Goal: Task Accomplishment & Management: Complete application form

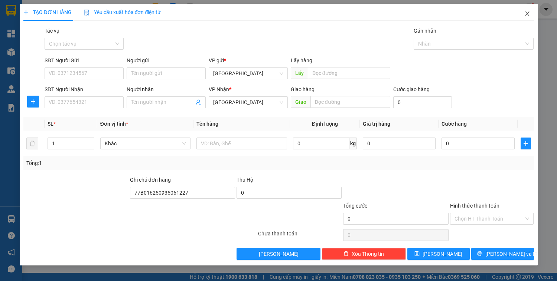
type input "77B016250935061227"
click at [525, 16] on icon "close" at bounding box center [527, 14] width 6 height 6
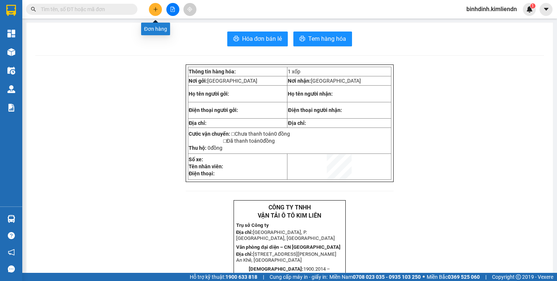
click at [154, 11] on icon "plus" at bounding box center [155, 9] width 5 height 5
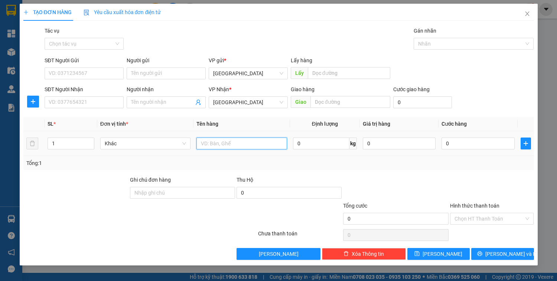
click at [222, 143] on input "text" at bounding box center [241, 144] width 90 height 12
type input "THÙNG"
click at [453, 141] on input "0" at bounding box center [477, 144] width 73 height 12
type input "5"
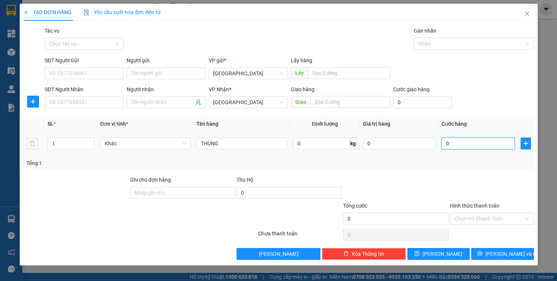
type input "5"
type input "50"
type input "500"
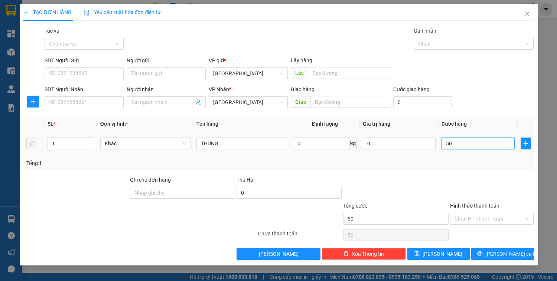
type input "500"
type input "5.000"
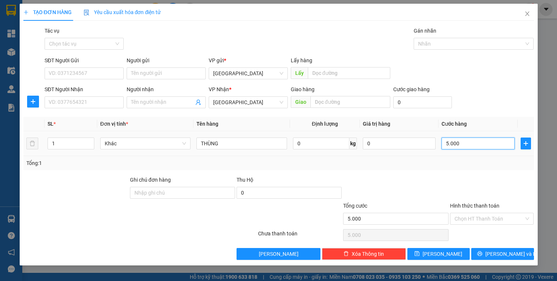
type input "50.000"
click at [449, 47] on div at bounding box center [469, 43] width 109 height 9
type input "50.000"
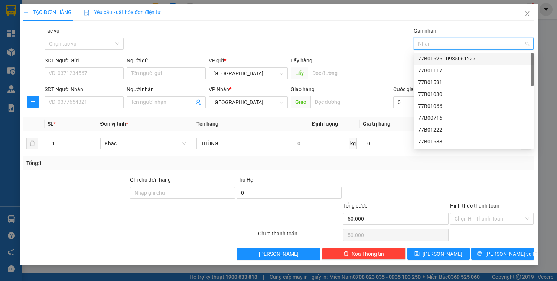
click at [449, 59] on div "77B01625 - 0935061227" at bounding box center [473, 59] width 111 height 8
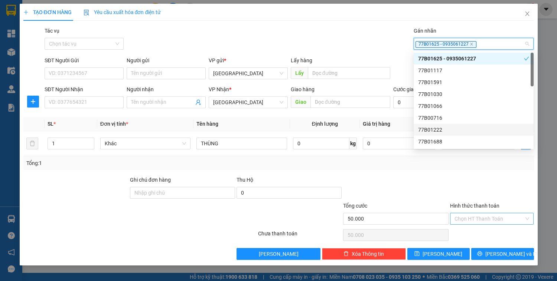
click at [492, 217] on input "Hình thức thanh toán" at bounding box center [489, 218] width 70 height 11
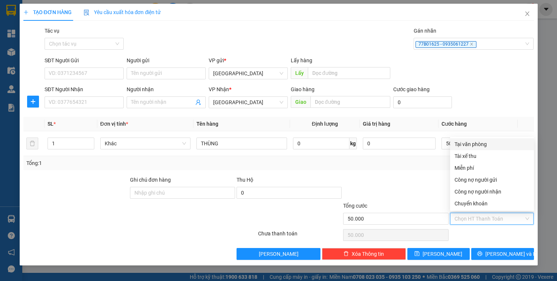
click at [488, 145] on div "Tại văn phòng" at bounding box center [491, 144] width 75 height 8
type input "0"
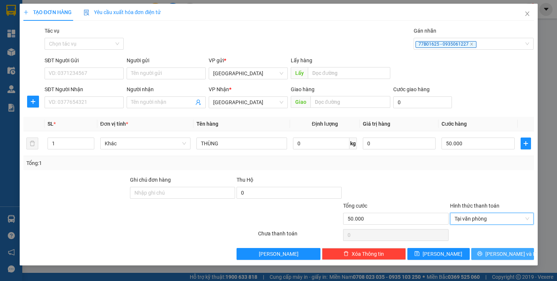
click at [516, 257] on span "[PERSON_NAME] và In" at bounding box center [511, 254] width 52 height 8
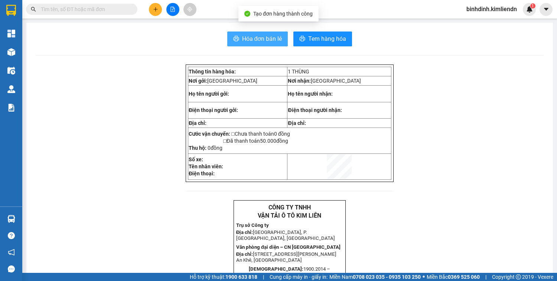
click at [260, 42] on span "Hóa đơn bán lẻ" at bounding box center [262, 38] width 40 height 9
click at [109, 5] on input "text" at bounding box center [85, 9] width 88 height 8
click at [152, 16] on div "Kết quả tìm kiếm ( 0 ) Bộ lọc No Data binhdinh.kimliendn 1" at bounding box center [278, 9] width 557 height 19
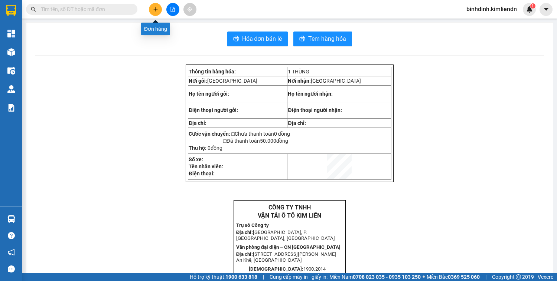
click at [157, 12] on icon "plus" at bounding box center [155, 9] width 5 height 5
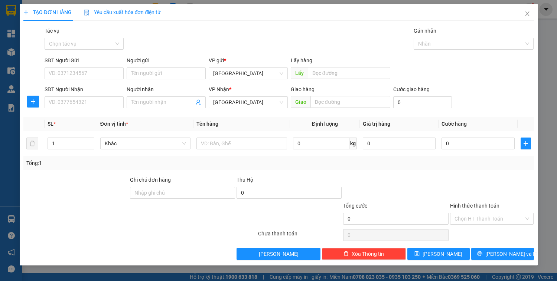
click at [342, 67] on div "Lấy hàng" at bounding box center [340, 61] width 99 height 11
click at [344, 72] on input "text" at bounding box center [349, 73] width 82 height 12
type input "QUY NHƠN"
click at [343, 103] on input "text" at bounding box center [350, 102] width 80 height 12
type input "QUÃNG NGÃI"
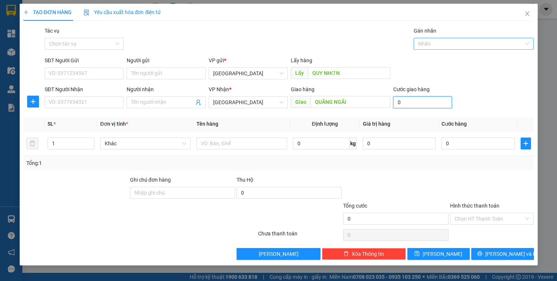
click at [445, 41] on div at bounding box center [469, 43] width 109 height 9
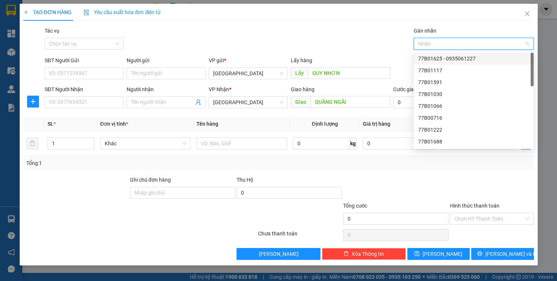
click at [443, 58] on div "77B01625 - 0935061227" at bounding box center [473, 59] width 111 height 8
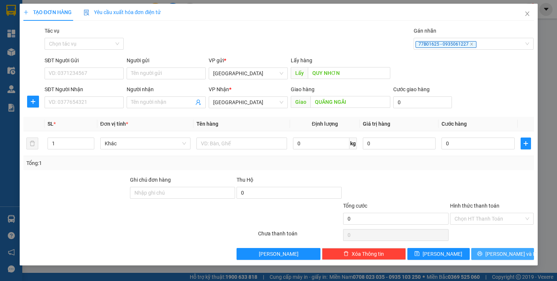
click at [480, 256] on button "[PERSON_NAME] và In" at bounding box center [502, 254] width 62 height 12
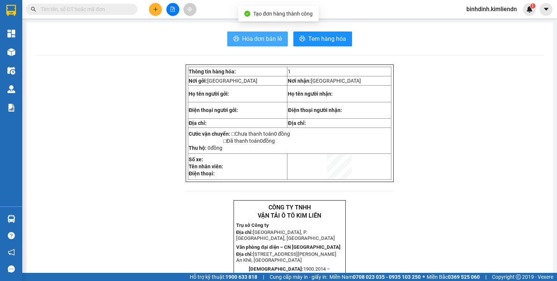
click at [232, 35] on button "Hóa đơn bán lẻ" at bounding box center [257, 39] width 61 height 15
click at [171, 14] on button at bounding box center [172, 9] width 13 height 13
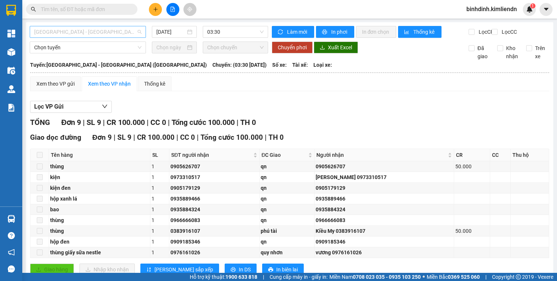
click at [126, 27] on span "[GEOGRAPHIC_DATA] - [GEOGRAPHIC_DATA] ([GEOGRAPHIC_DATA])" at bounding box center [87, 31] width 107 height 11
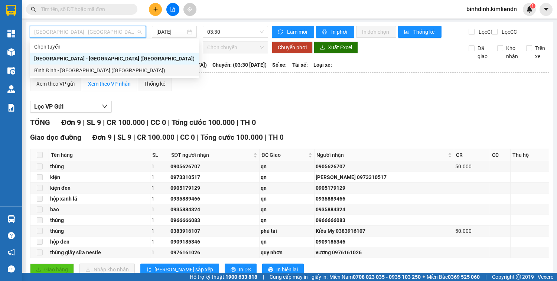
click at [95, 70] on div "Bình Định - [GEOGRAPHIC_DATA] ([GEOGRAPHIC_DATA])" at bounding box center [114, 70] width 160 height 8
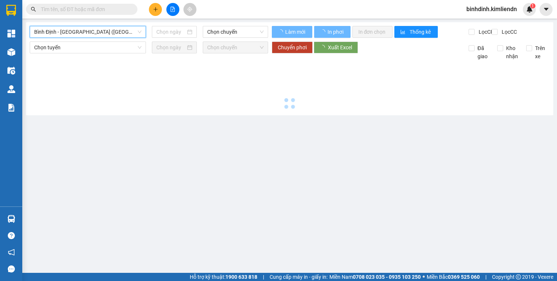
type input "[DATE]"
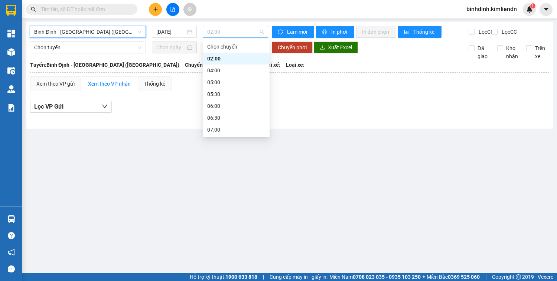
click at [209, 29] on span "02:00" at bounding box center [235, 31] width 56 height 11
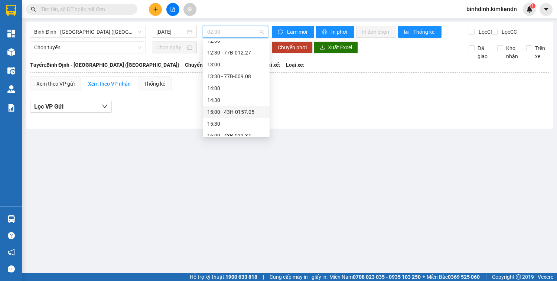
scroll to position [261, 0]
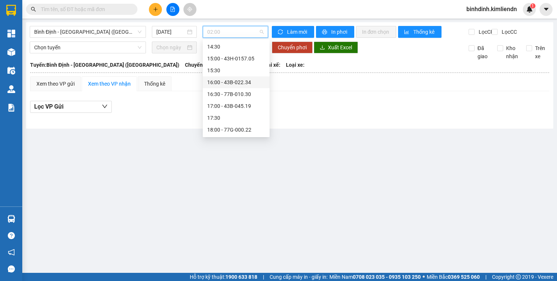
click at [241, 85] on div "16:00 - 43B-022.34" at bounding box center [236, 82] width 58 height 8
